Goal: Find specific page/section: Find specific page/section

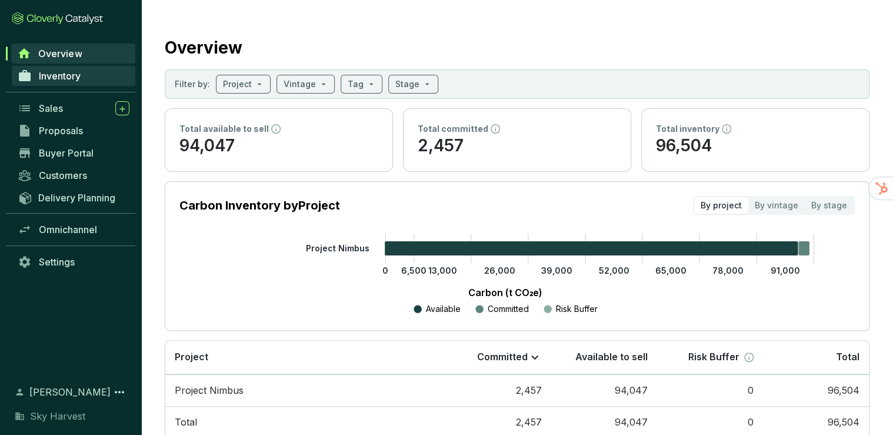
click at [89, 71] on link "Inventory" at bounding box center [74, 76] width 124 height 20
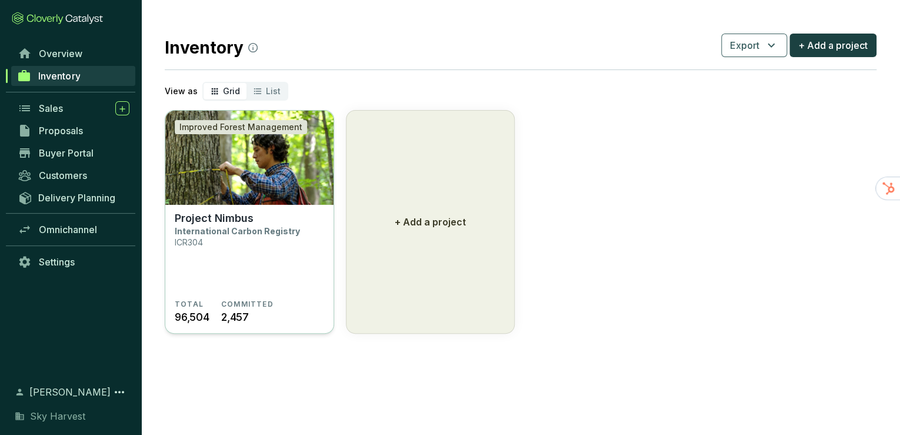
click at [263, 162] on img at bounding box center [249, 158] width 168 height 94
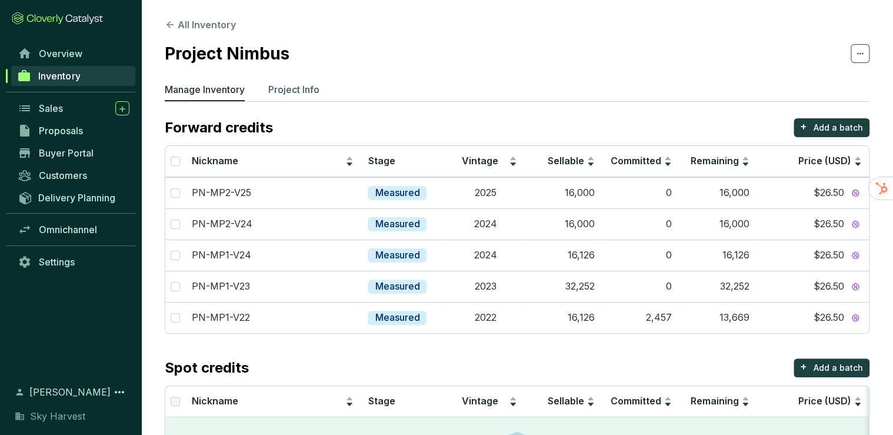
click at [282, 89] on p "Project Info" at bounding box center [293, 89] width 51 height 14
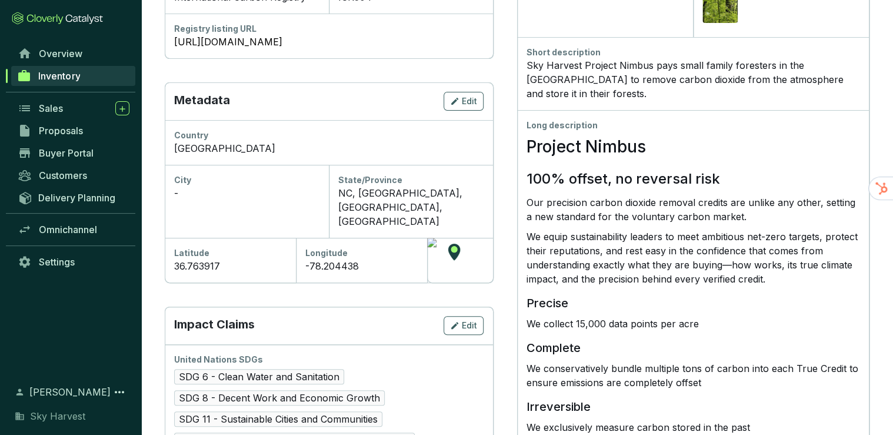
scroll to position [235, 0]
